Goal: Book appointment/travel/reservation

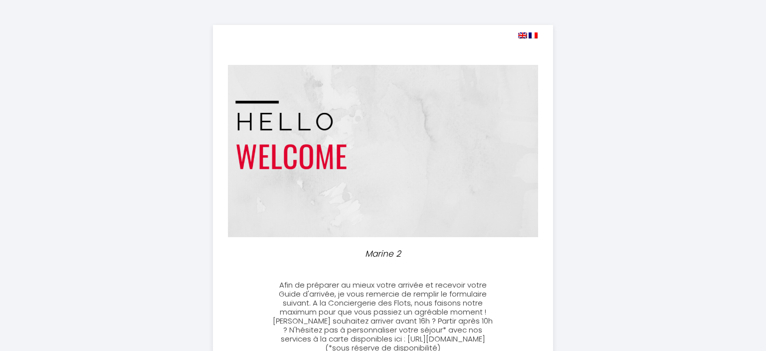
select select
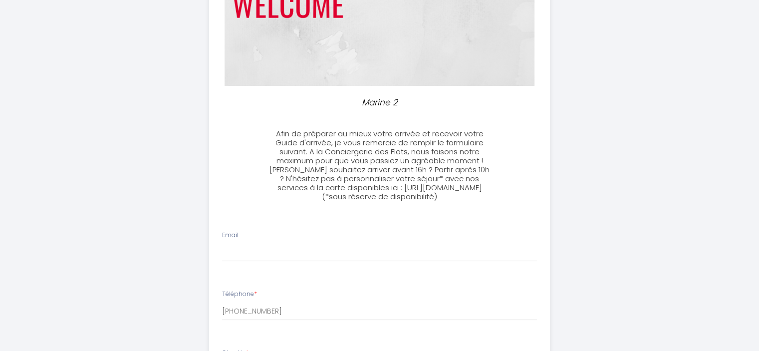
scroll to position [152, 0]
click at [310, 261] on input "Email" at bounding box center [379, 252] width 315 height 18
type input "[EMAIL_ADDRESS][DOMAIN_NAME]"
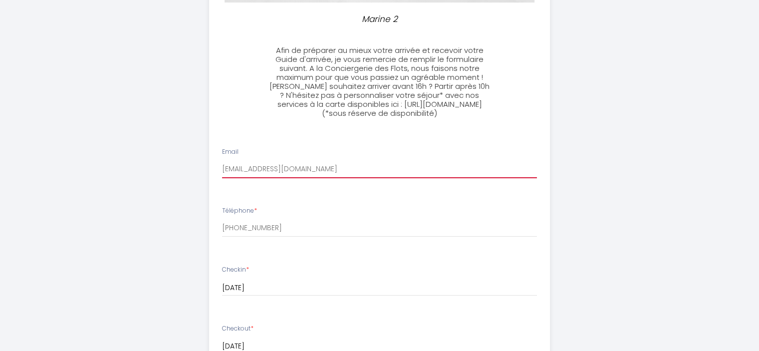
scroll to position [235, 0]
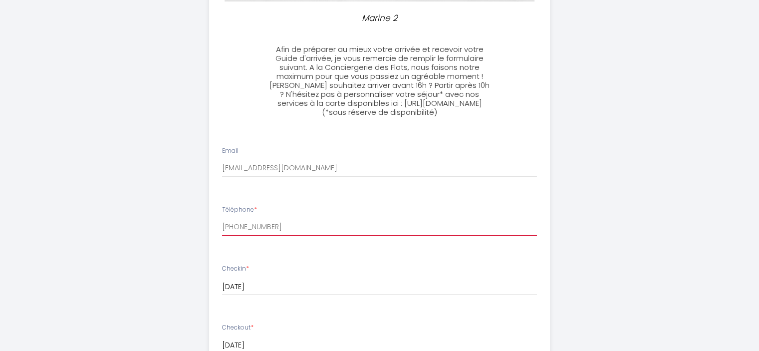
click at [300, 236] on input "[PHONE_NUMBER]" at bounding box center [379, 227] width 315 height 18
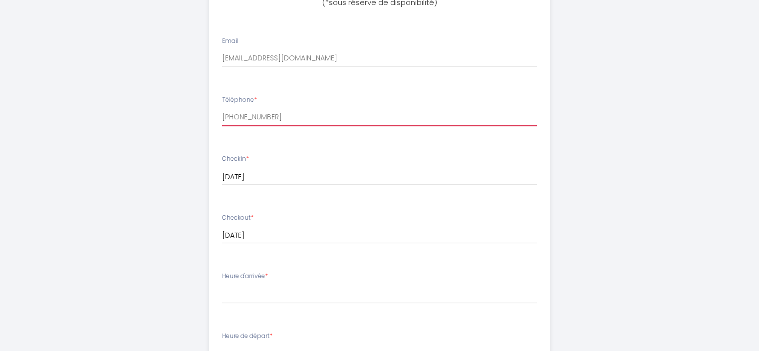
scroll to position [418, 0]
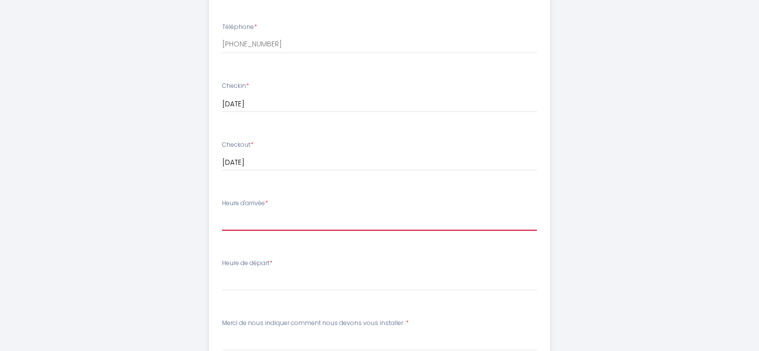
click at [289, 229] on select "16:00 16:30 17:00 17:30 18:00 18:30 19:00 19:30 20:00 20:30 21:00 21:30 22:00 2…" at bounding box center [379, 220] width 315 height 19
select select "16:00"
click at [222, 220] on select "16:00 16:30 17:00 17:30 18:00 18:30 19:00 19:30 20:00 20:30 21:00 21:30 22:00 2…" at bounding box center [379, 220] width 315 height 19
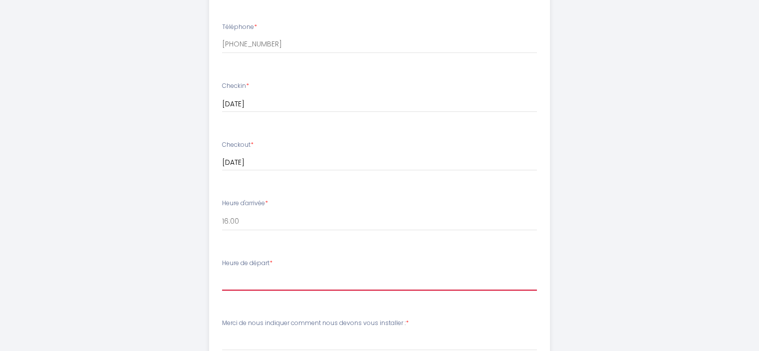
click at [282, 290] on select "00:00 00:30 01:00 01:30 02:00 02:30 03:00 03:30 04:00 04:30 05:00 05:30 06:00 0…" at bounding box center [379, 280] width 315 height 19
select select "10:00"
click at [222, 280] on select "00:00 00:30 01:00 01:30 02:00 02:30 03:00 03:30 04:00 04:30 05:00 05:30 06:00 0…" at bounding box center [379, 280] width 315 height 19
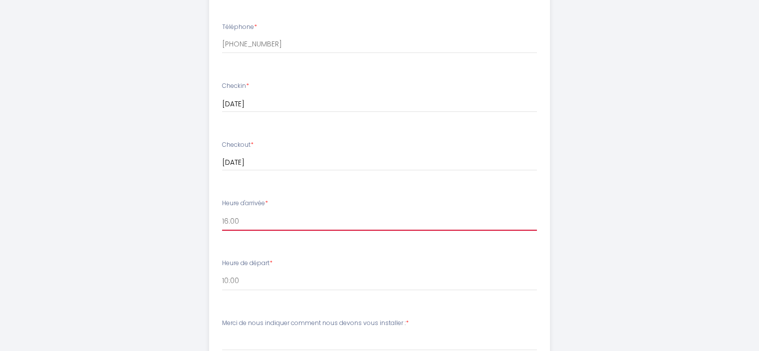
click at [259, 230] on select "16:00 16:30 17:00 17:30 18:00 18:30 19:00 19:30 20:00 20:30 21:00 21:30 22:00 2…" at bounding box center [379, 220] width 315 height 19
click at [170, 200] on div "Marine 2 Afin de préparer au mieux votre arrivée et recevoir votre Guide d'arri…" at bounding box center [379, 64] width 511 height 964
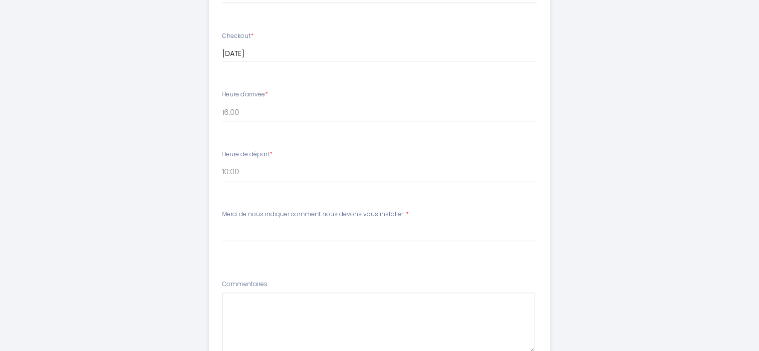
scroll to position [527, 0]
click at [252, 238] on select "[PERSON_NAME] de nous indiquer comment nous devons vous installer : 1 lit doubl…" at bounding box center [379, 231] width 315 height 19
select select "1 lit double"
click at [222, 231] on select "[PERSON_NAME] de nous indiquer comment nous devons vous installer : 1 lit doubl…" at bounding box center [379, 231] width 315 height 19
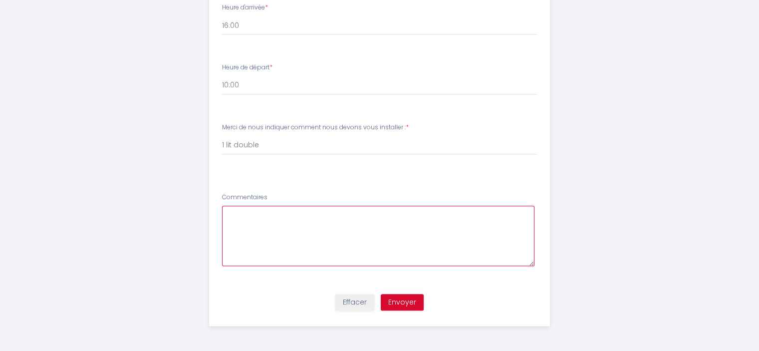
click at [311, 234] on textarea at bounding box center [378, 235] width 312 height 60
type textarea "Pas de commentaire en particulier. Merci de m'accueillir pour cette période."
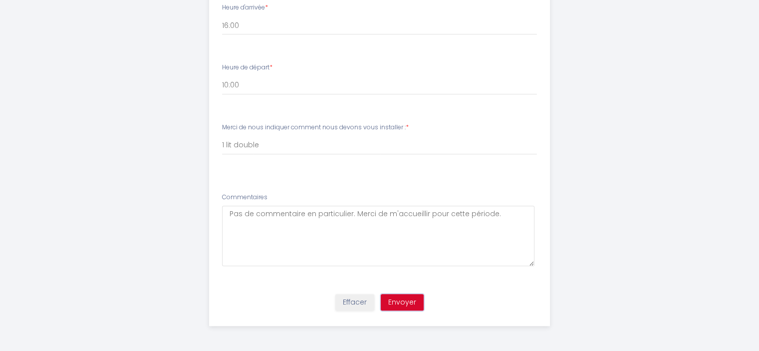
click at [407, 303] on button "Envoyer" at bounding box center [402, 302] width 43 height 17
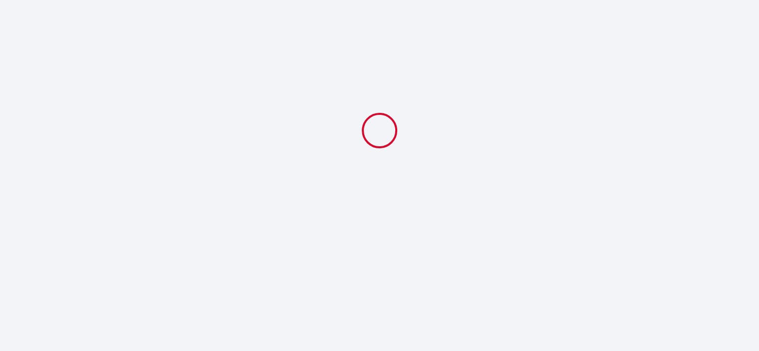
scroll to position [0, 0]
select select "10:00"
select select "1 lit double"
